Goal: Find specific page/section

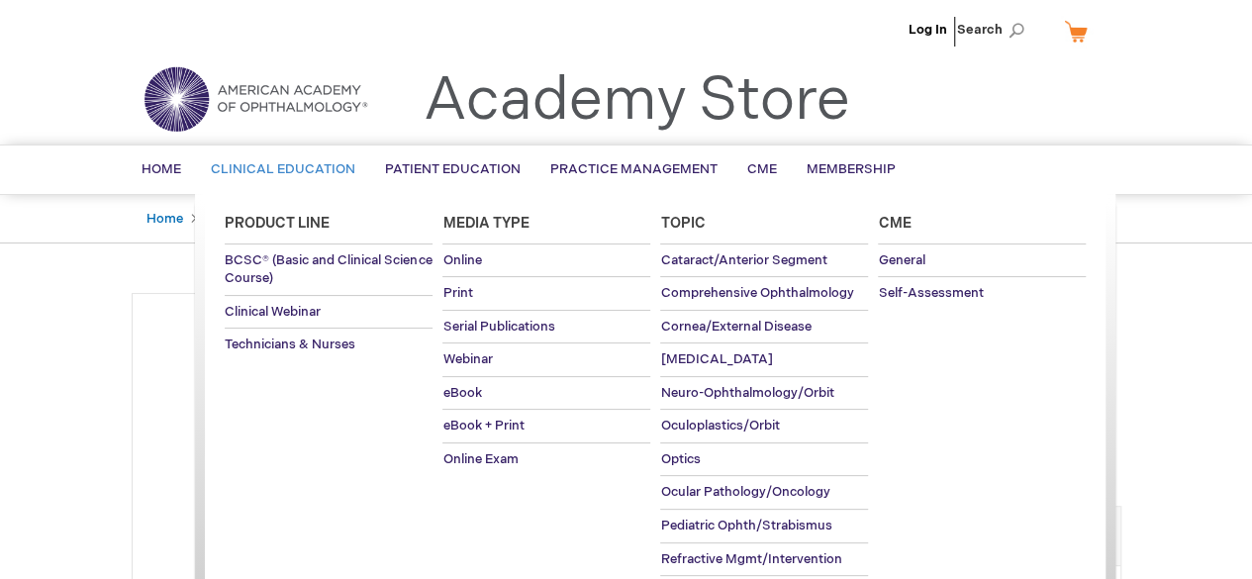
click at [299, 158] on link "Clinical Education" at bounding box center [283, 170] width 174 height 49
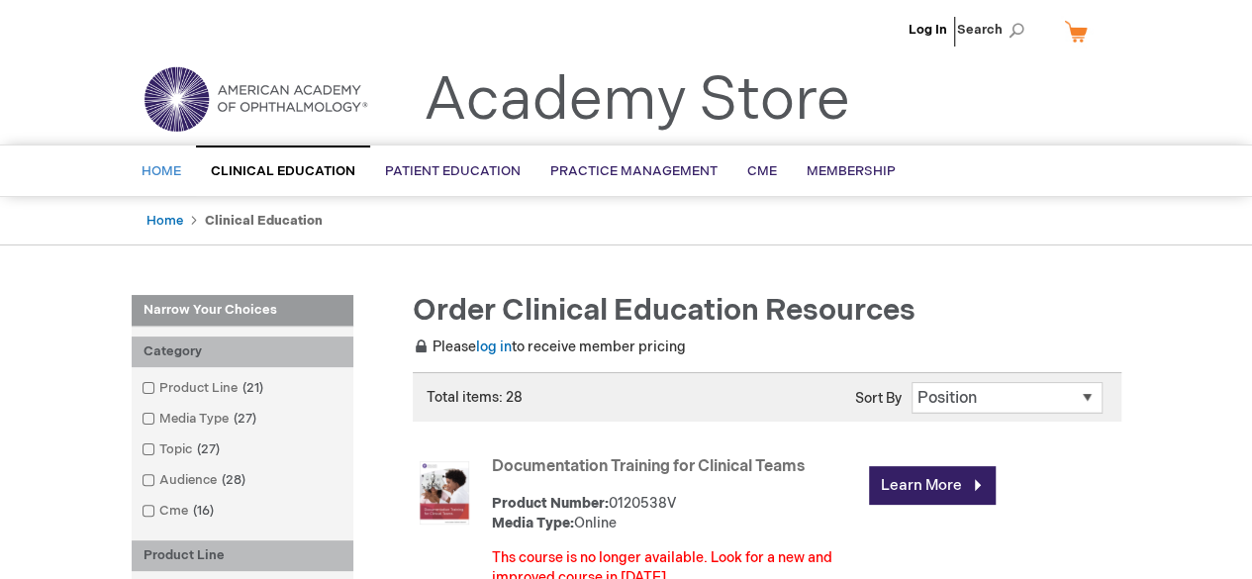
click at [164, 173] on span "Home" at bounding box center [162, 171] width 40 height 16
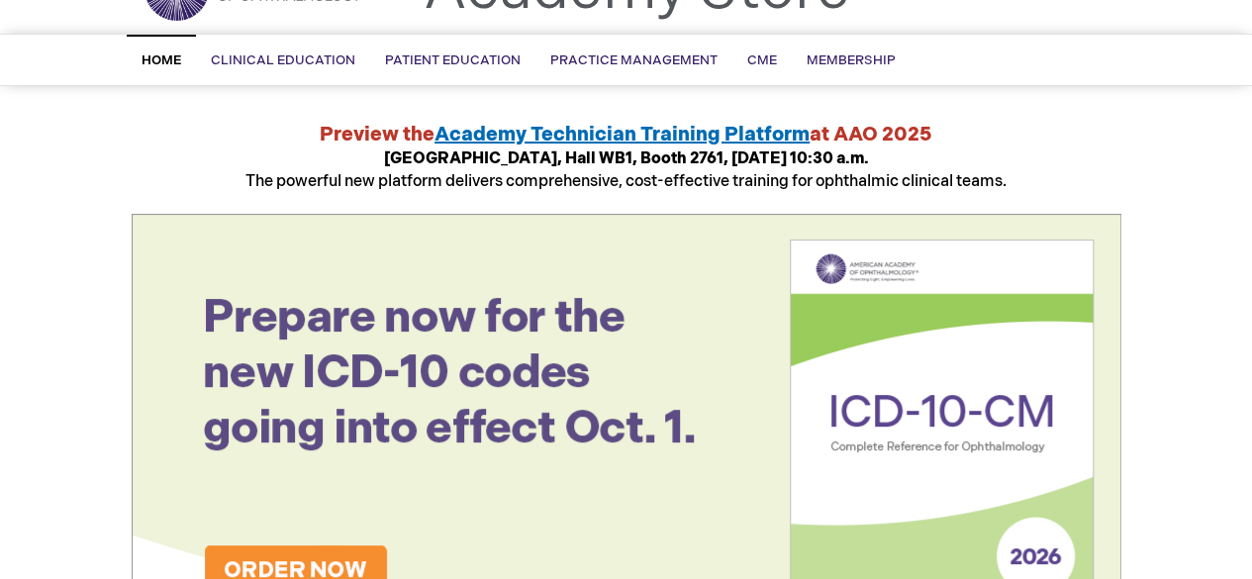
scroll to position [71, 0]
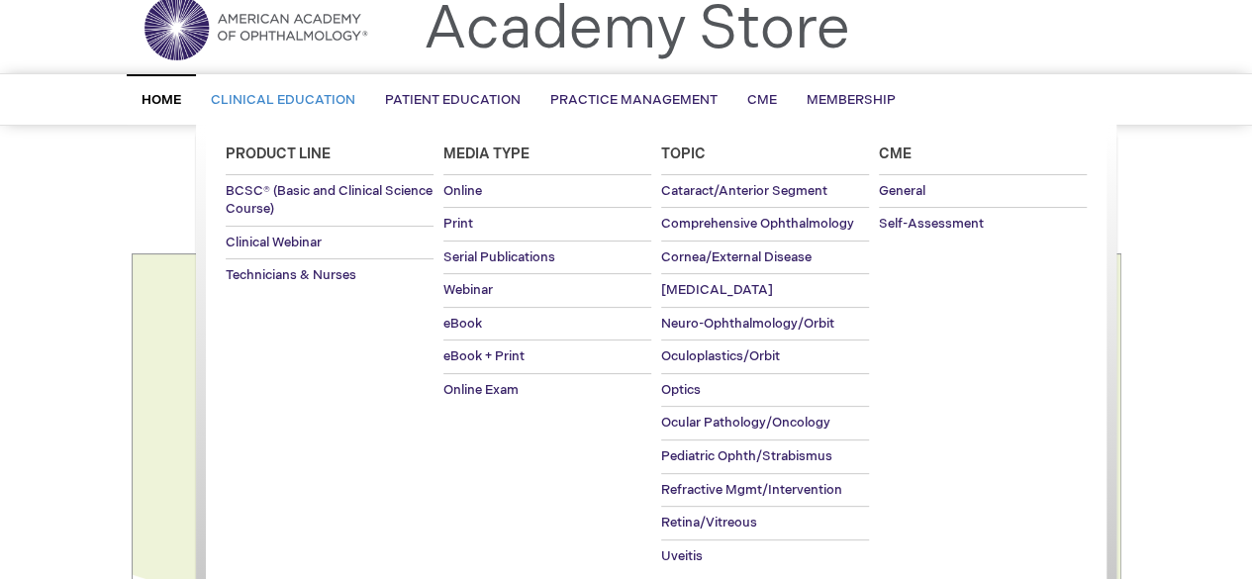
click at [242, 112] on link "Clinical Education" at bounding box center [283, 100] width 174 height 49
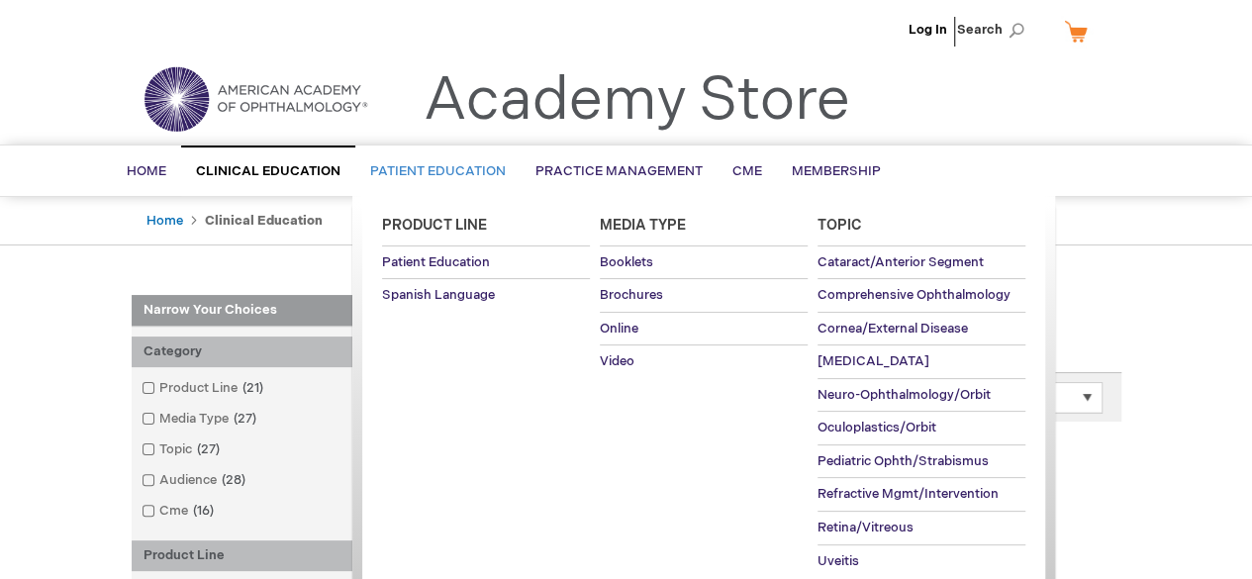
click at [465, 169] on span "Patient Education" at bounding box center [438, 171] width 136 height 16
